Goal: Task Accomplishment & Management: Use online tool/utility

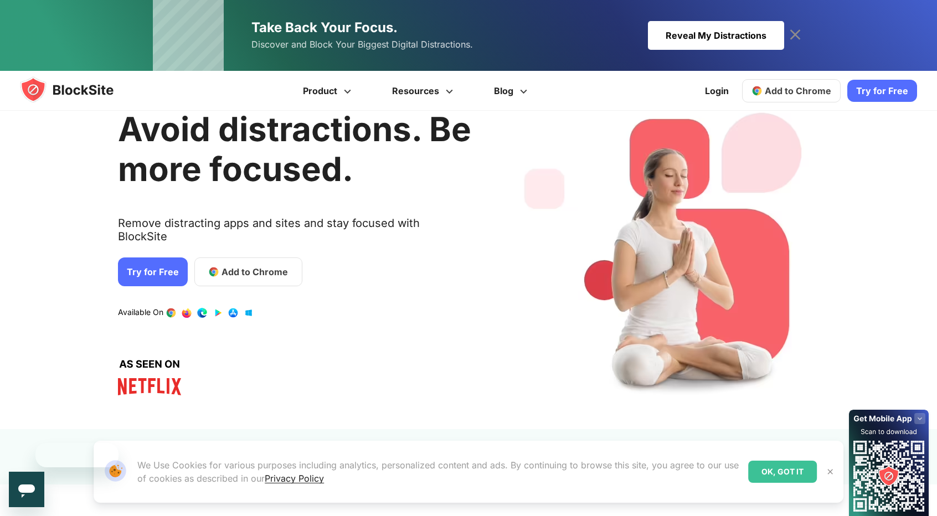
scroll to position [41, 0]
click at [270, 265] on span "Add to Chrome" at bounding box center [254, 271] width 66 height 13
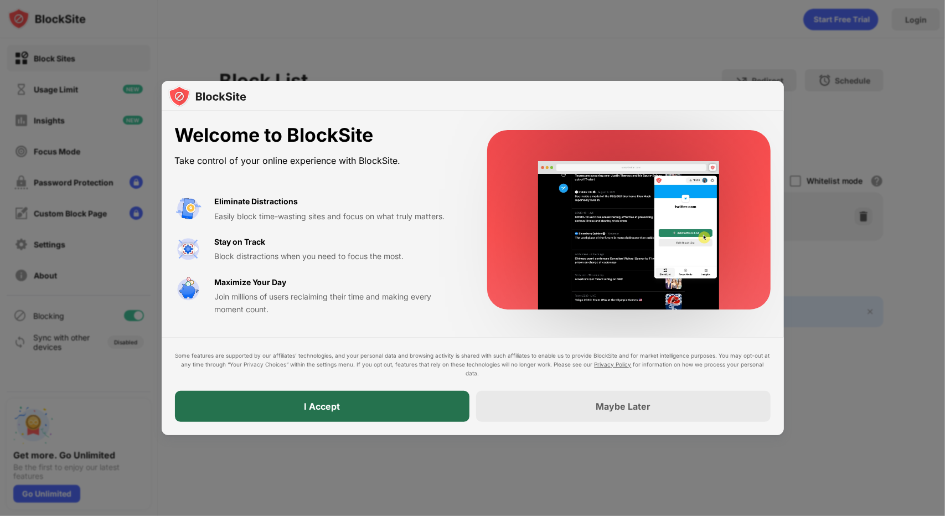
click at [438, 417] on div "I Accept" at bounding box center [322, 406] width 294 height 31
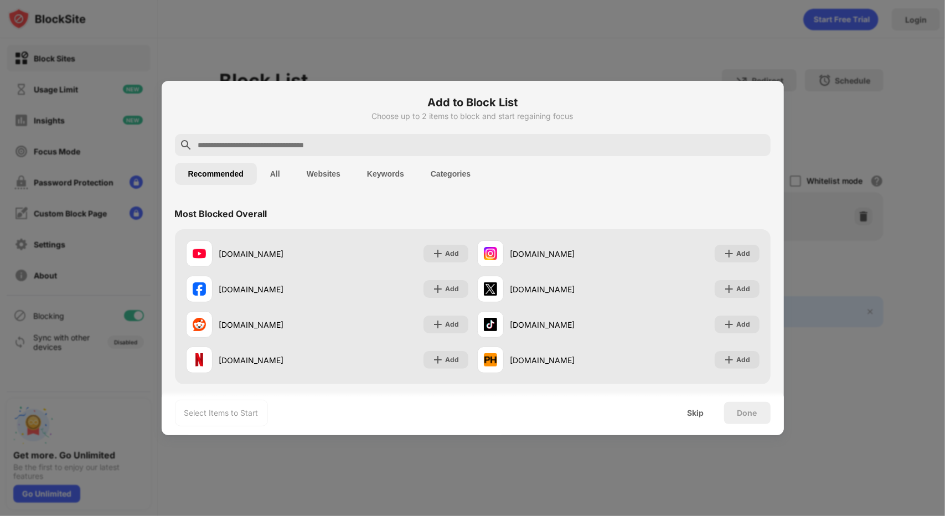
click at [376, 147] on input "text" at bounding box center [481, 144] width 569 height 13
paste input "******"
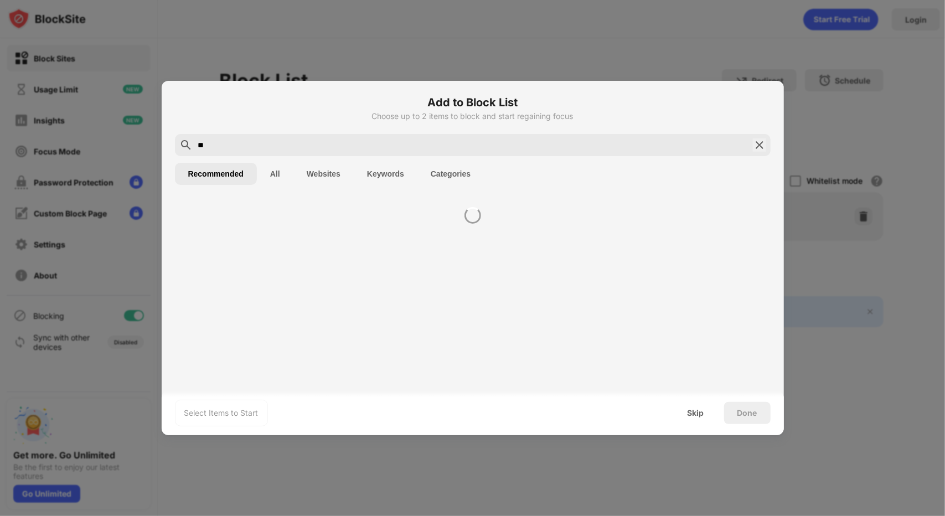
type input "*"
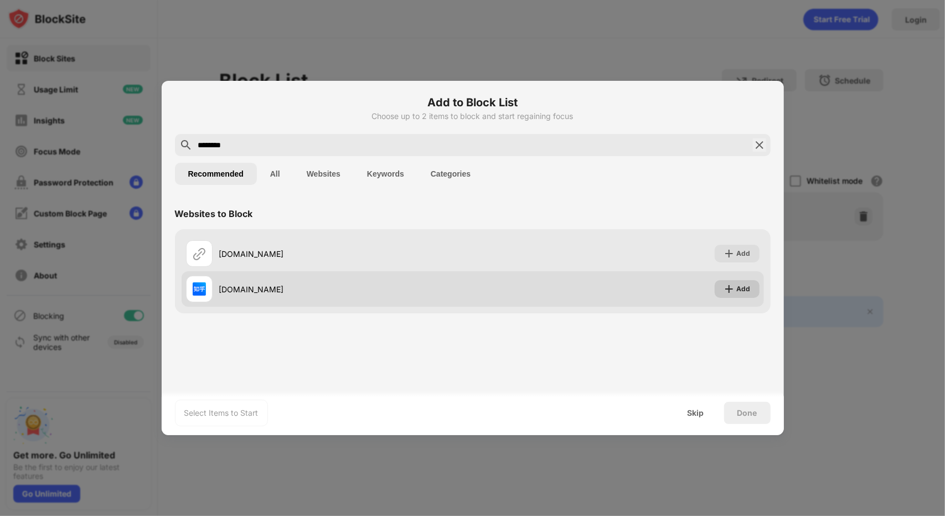
type input "********"
click at [725, 290] on img at bounding box center [729, 288] width 11 height 11
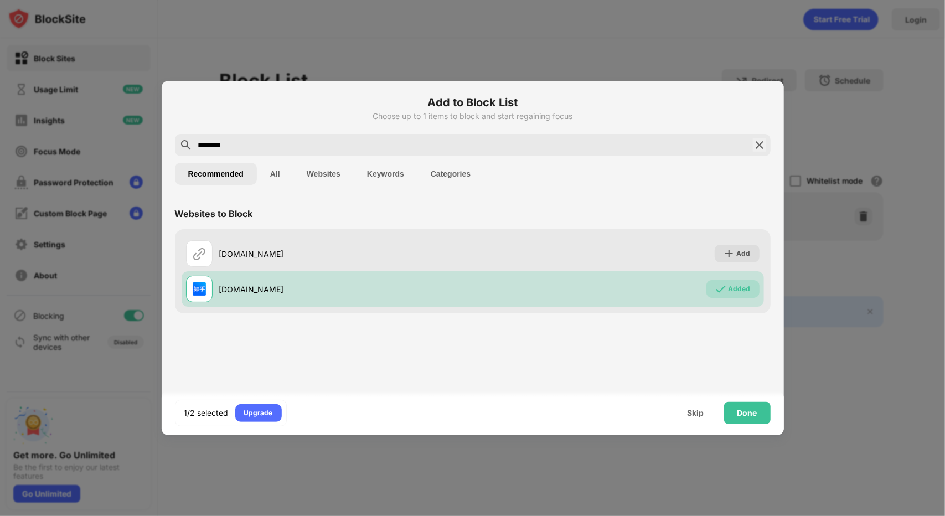
click at [433, 144] on input "********" at bounding box center [472, 144] width 551 height 13
click at [738, 416] on div "Done" at bounding box center [747, 413] width 20 height 9
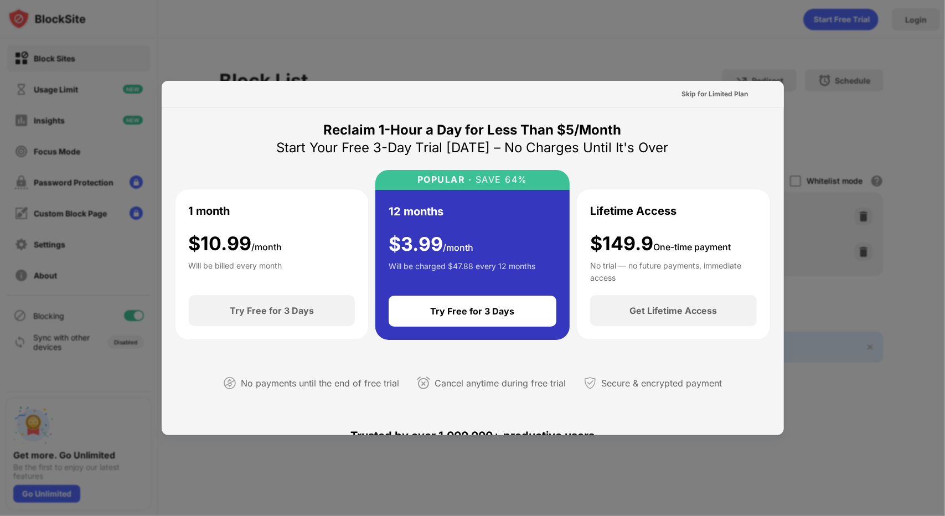
click at [585, 133] on div "Reclaim 1-Hour a Day for Less Than $5/Month" at bounding box center [473, 130] width 298 height 18
click at [493, 125] on div "Reclaim 1-Hour a Day for Less Than $5/Month" at bounding box center [473, 130] width 298 height 18
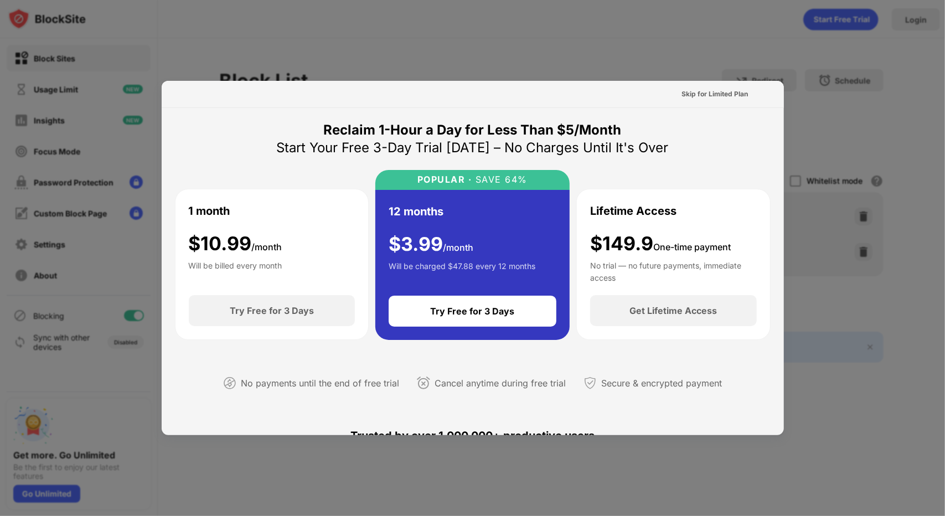
click at [493, 125] on div "Reclaim 1-Hour a Day for Less Than $5/Month" at bounding box center [473, 130] width 298 height 18
click at [471, 129] on div "Reclaim 1-Hour a Day for Less Than $5/Month" at bounding box center [473, 130] width 298 height 18
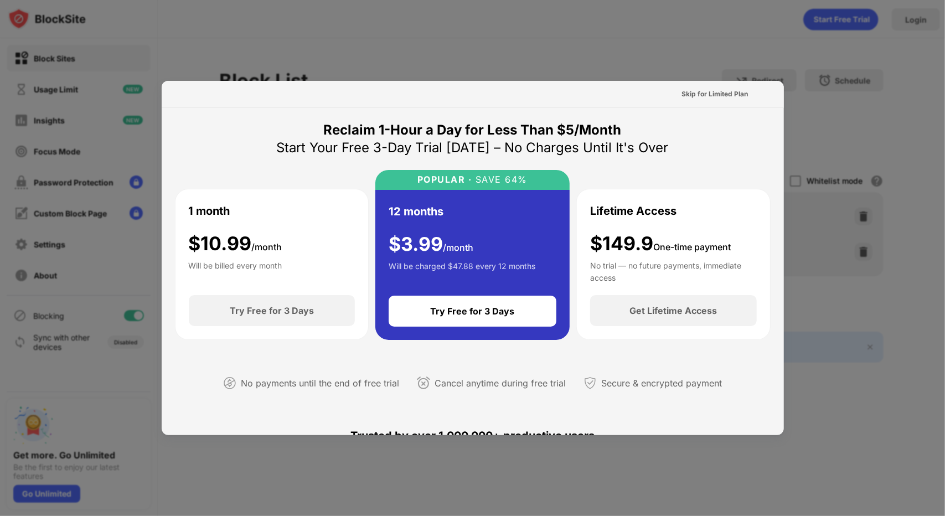
click at [471, 129] on div "Reclaim 1-Hour a Day for Less Than $5/Month" at bounding box center [473, 130] width 298 height 18
click at [528, 146] on div "Start Your Free 3-Day Trial Today – No Charges Until It's Over" at bounding box center [473, 148] width 392 height 18
drag, startPoint x: 547, startPoint y: 131, endPoint x: 615, endPoint y: 112, distance: 70.1
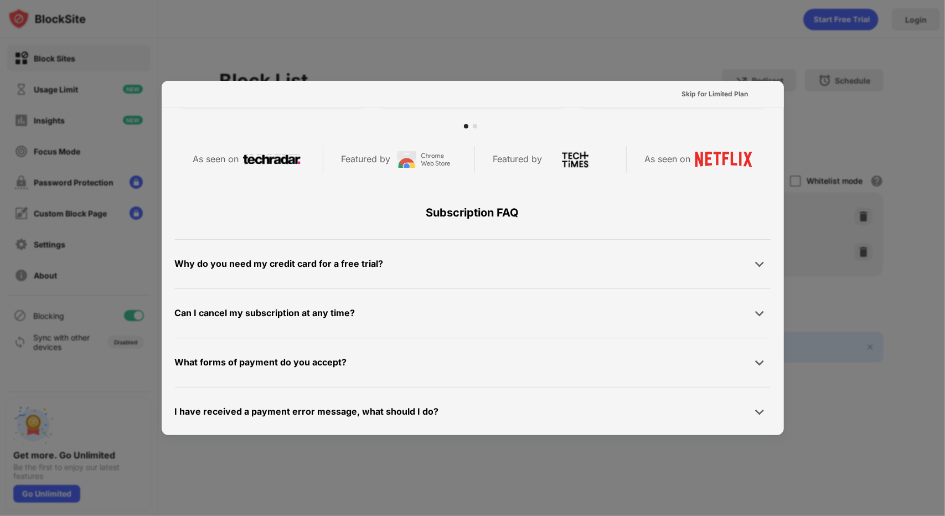
scroll to position [477, 0]
click at [709, 94] on div "Skip for Limited Plan" at bounding box center [715, 94] width 66 height 11
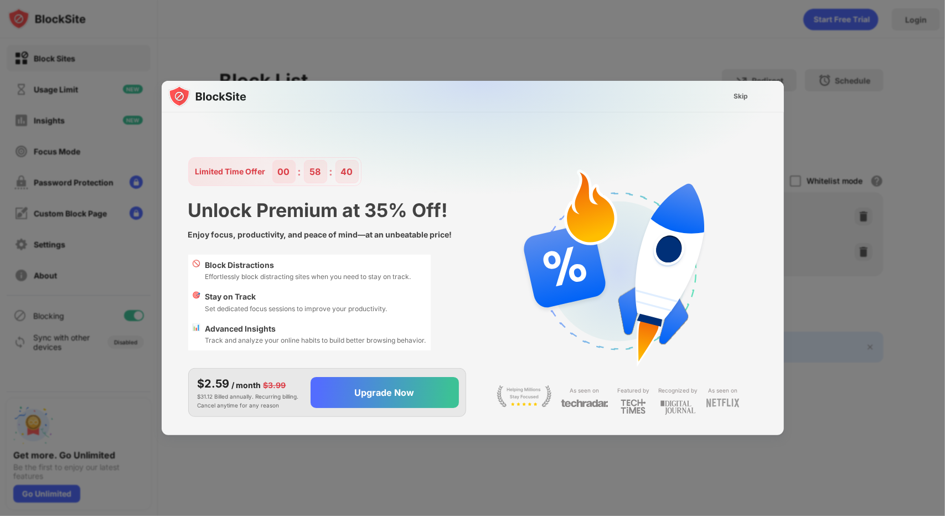
scroll to position [0, 0]
click at [741, 97] on div "Skip" at bounding box center [741, 96] width 14 height 11
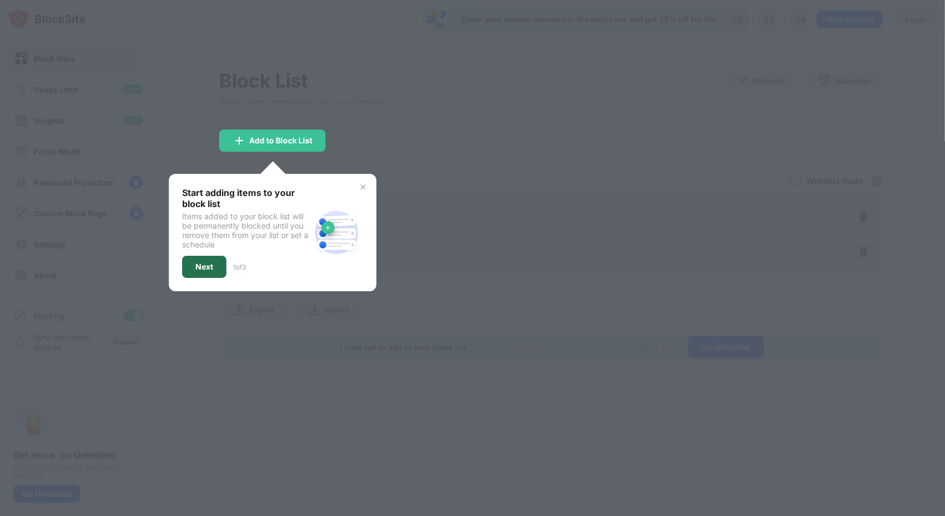
click at [208, 269] on div "Next" at bounding box center [204, 267] width 44 height 22
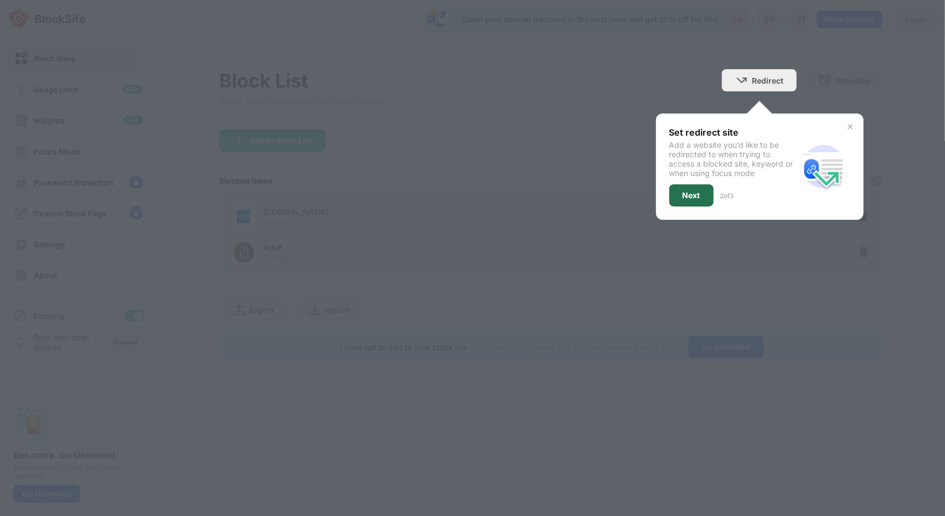
click at [683, 203] on div "Next" at bounding box center [691, 195] width 44 height 22
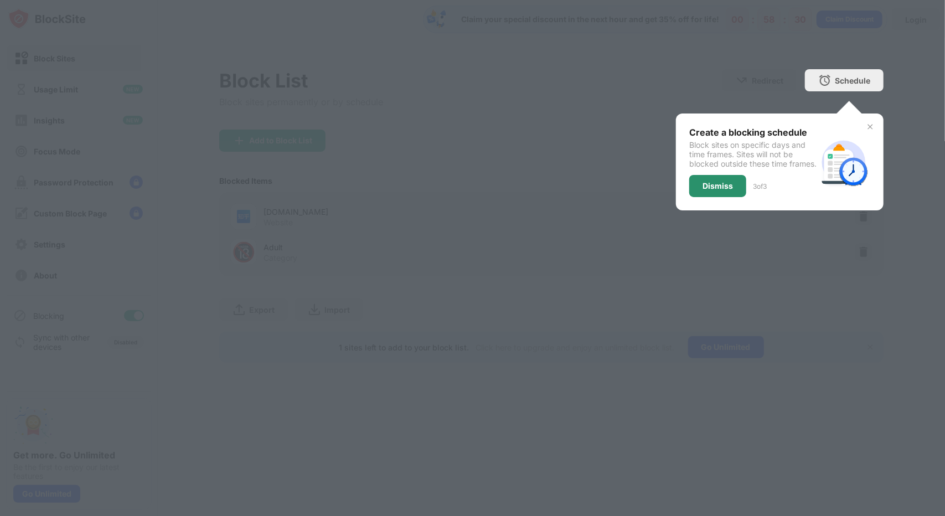
click at [711, 190] on div "Dismiss" at bounding box center [717, 186] width 30 height 9
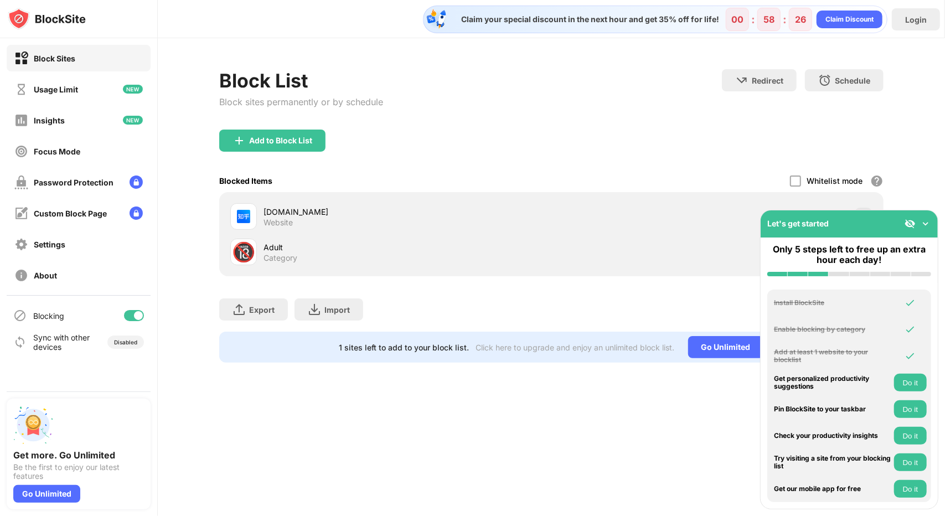
click at [928, 221] on img at bounding box center [925, 223] width 11 height 11
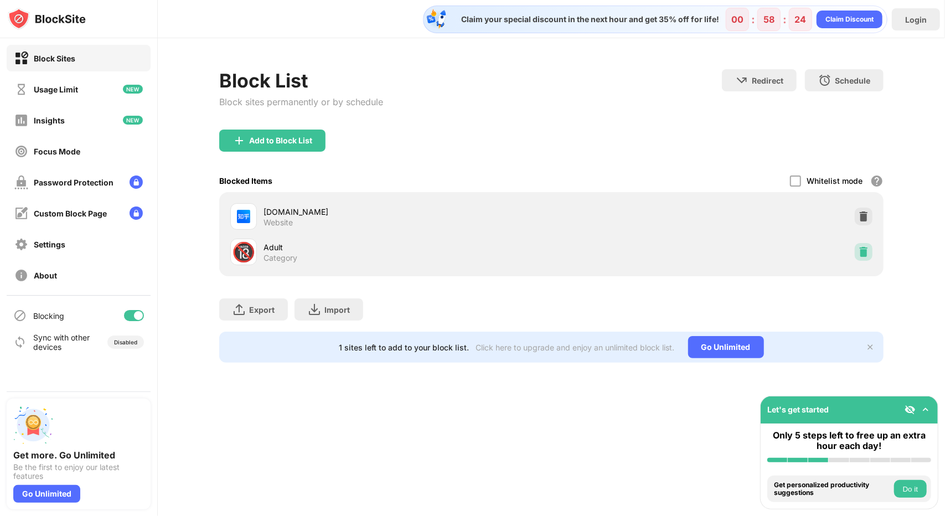
click at [863, 249] on img at bounding box center [863, 251] width 11 height 11
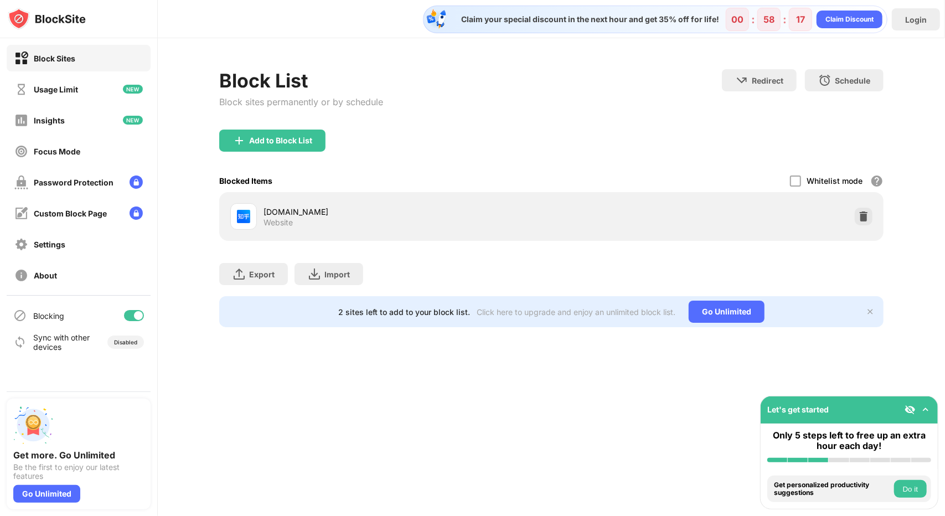
click at [255, 212] on div at bounding box center [243, 216] width 27 height 27
click at [868, 209] on div at bounding box center [864, 217] width 18 height 18
